Goal: Information Seeking & Learning: Check status

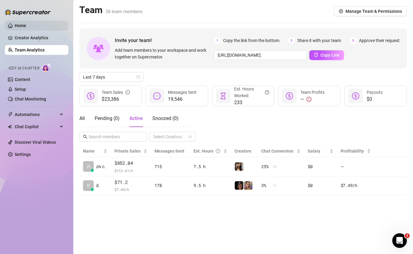
click at [26, 23] on link "Home" at bounding box center [21, 25] width 12 height 5
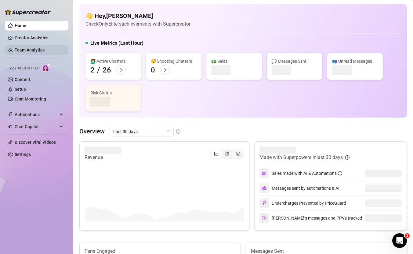
click at [34, 48] on link "Team Analytics" at bounding box center [30, 50] width 30 height 5
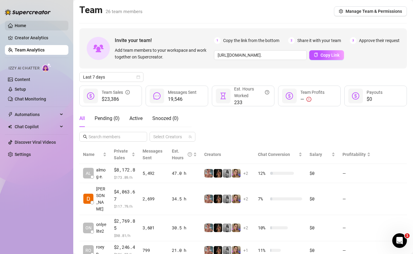
click at [26, 27] on link "Home" at bounding box center [21, 25] width 12 height 5
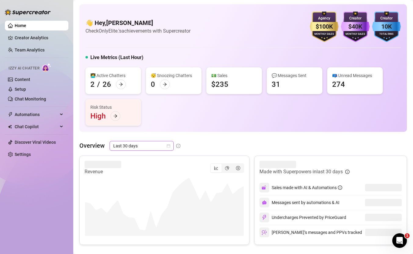
click at [152, 148] on span "Last 30 days" at bounding box center [141, 146] width 57 height 9
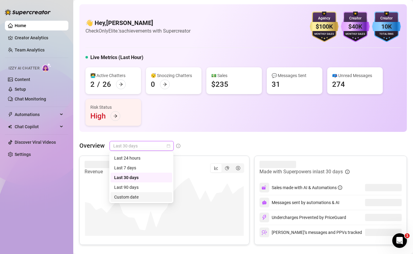
click at [146, 195] on div "Custom date" at bounding box center [141, 197] width 54 height 7
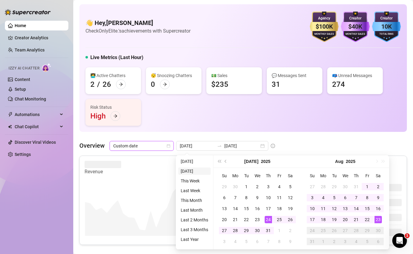
type input "[DATE]"
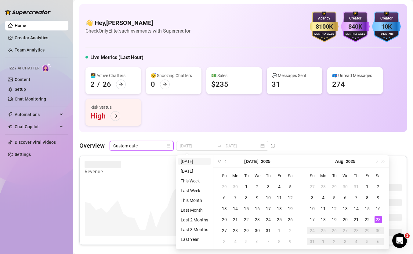
click at [189, 163] on li "[DATE]" at bounding box center [194, 161] width 32 height 7
click at [188, 164] on div "Revenue" at bounding box center [165, 168] width 160 height 15
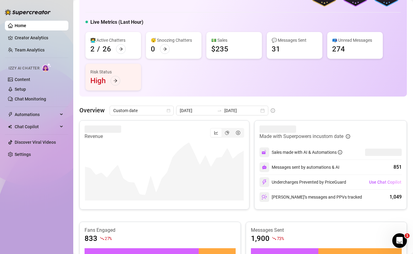
scroll to position [36, 0]
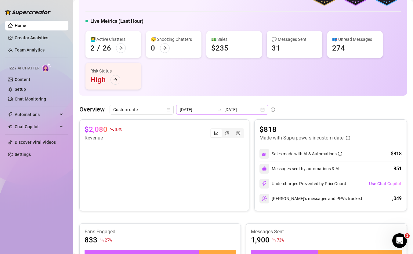
click at [215, 112] on div at bounding box center [219, 109] width 10 height 5
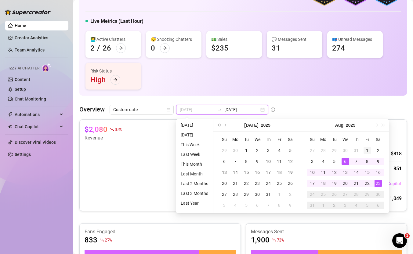
type input "[DATE]"
click at [369, 147] on div "1" at bounding box center [366, 150] width 7 height 7
type input "[DATE]"
click at [374, 180] on td "23" at bounding box center [377, 183] width 11 height 11
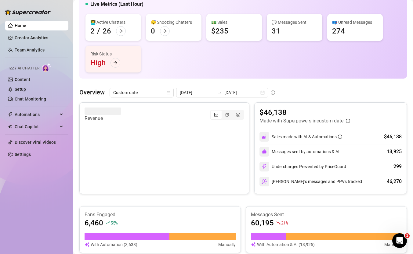
scroll to position [54, 0]
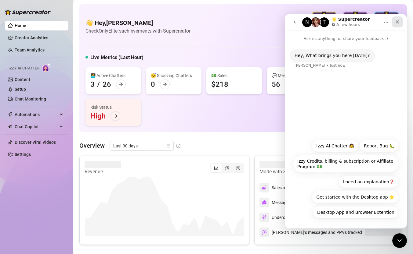
click at [397, 21] on icon "Close" at bounding box center [397, 21] width 3 height 3
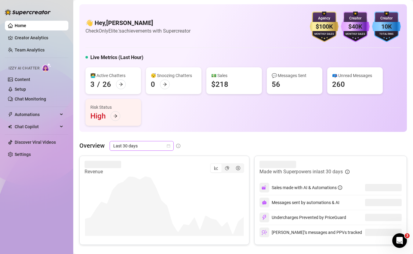
click at [123, 147] on span "Last 30 days" at bounding box center [141, 146] width 57 height 9
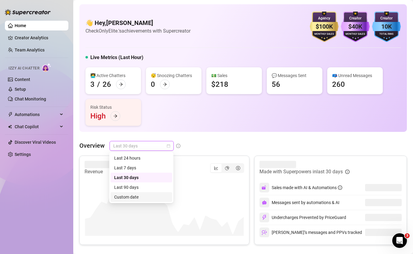
click at [135, 202] on div "Custom date" at bounding box center [141, 198] width 62 height 10
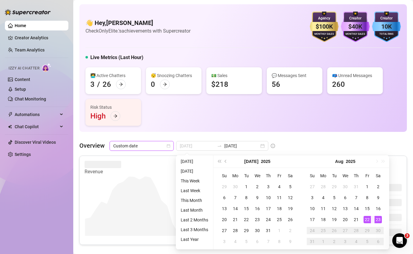
type input "[DATE]"
click at [377, 222] on div "23" at bounding box center [377, 219] width 7 height 7
click at [377, 223] on div "23" at bounding box center [377, 219] width 7 height 7
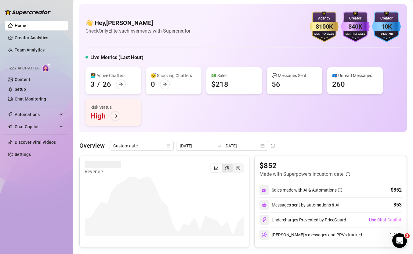
click at [225, 169] on icon "pie-chart" at bounding box center [227, 168] width 4 height 4
click at [223, 165] on input "segmented control" at bounding box center [223, 165] width 0 height 0
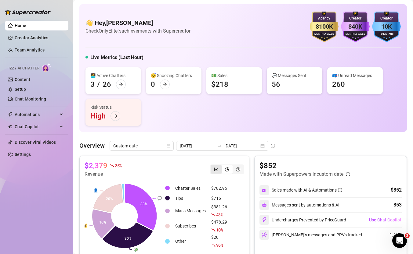
click at [214, 166] on div "segmented control" at bounding box center [215, 169] width 11 height 9
click at [212, 166] on input "segmented control" at bounding box center [212, 166] width 0 height 0
